Goal: Navigation & Orientation: Find specific page/section

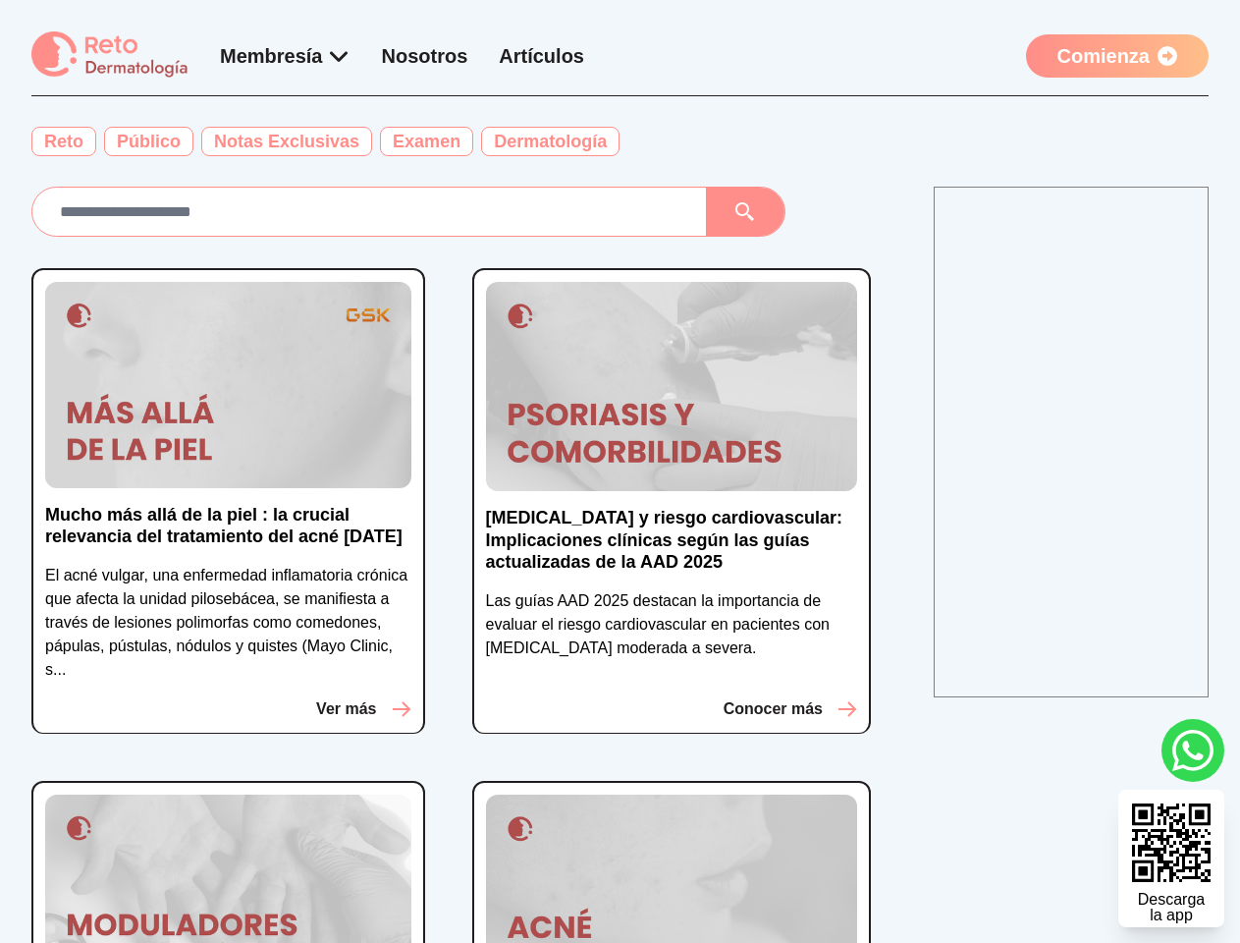
click at [755, 212] on icon at bounding box center [745, 212] width 20 height 20
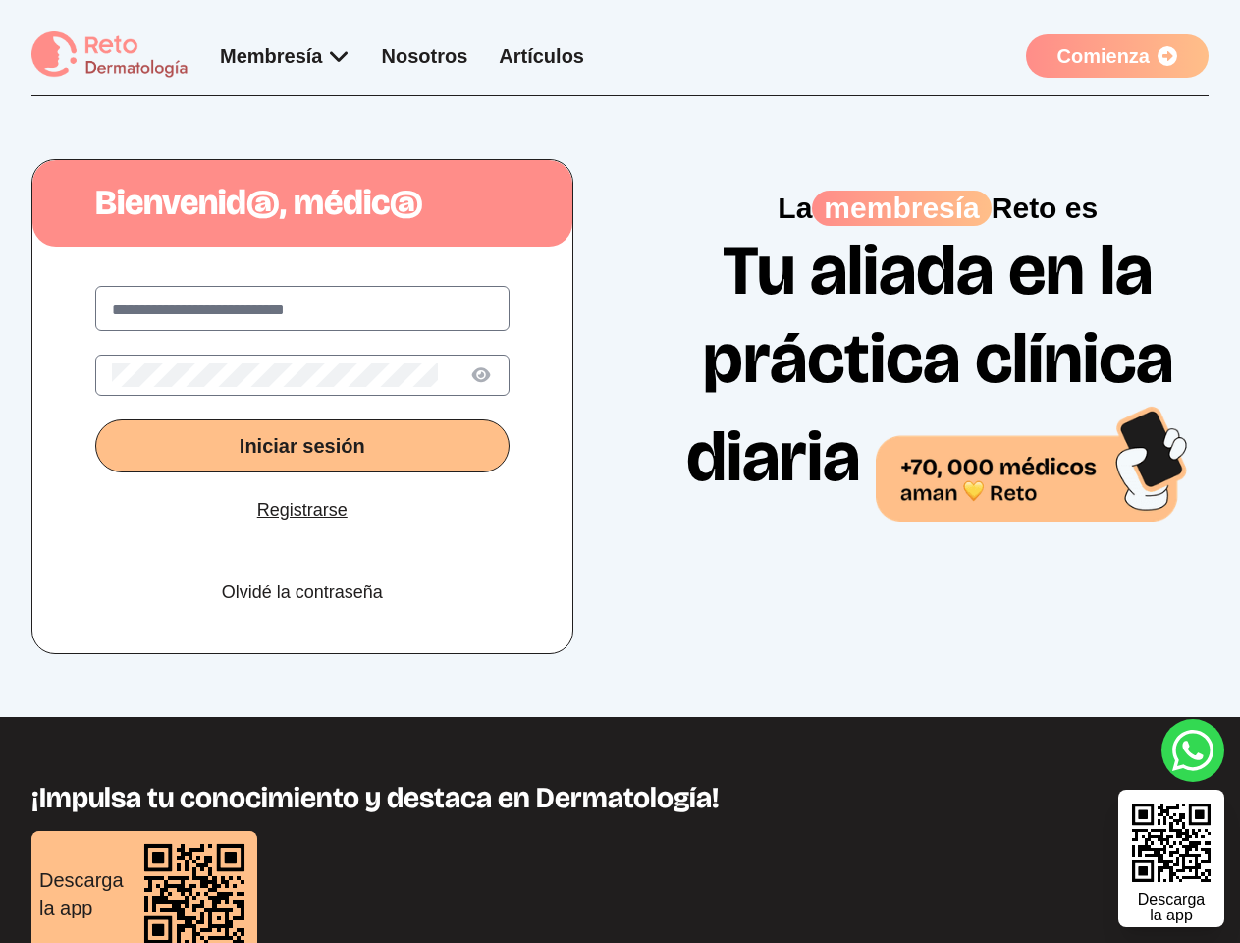
click at [620, 471] on div "Bienvenid@, médic@ Iniciar sesión Registrarse Olvidé la contraseña La membresía…" at bounding box center [619, 406] width 1177 height 495
click at [481, 375] on icon at bounding box center [480, 375] width 19 height 15
